Goal: Task Accomplishment & Management: Complete application form

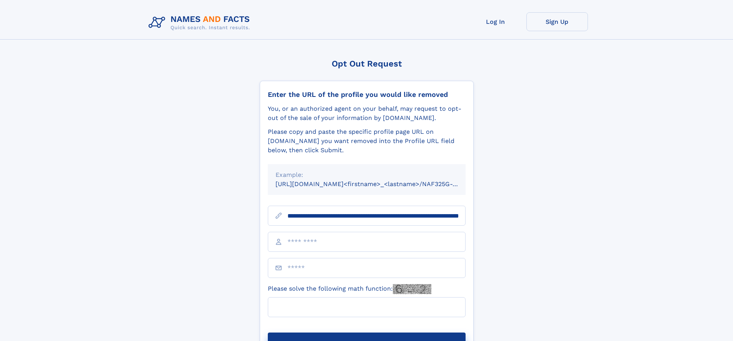
scroll to position [0, 80]
type input "**********"
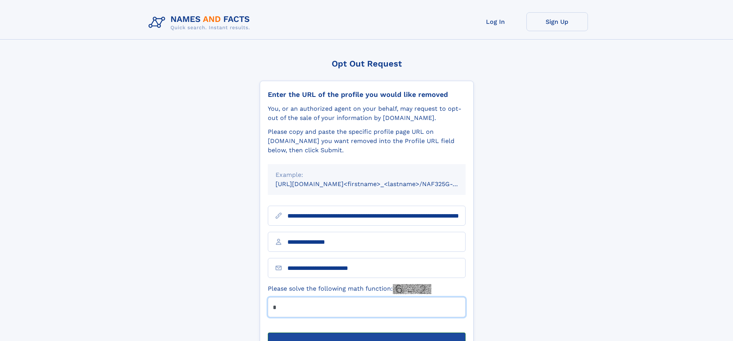
type input "*"
click at [366, 333] on button "Submit Opt Out Request" at bounding box center [367, 345] width 198 height 25
